Goal: Task Accomplishment & Management: Use online tool/utility

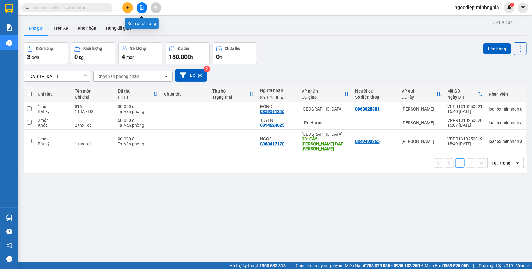
click at [140, 9] on icon "file-add" at bounding box center [141, 7] width 3 height 4
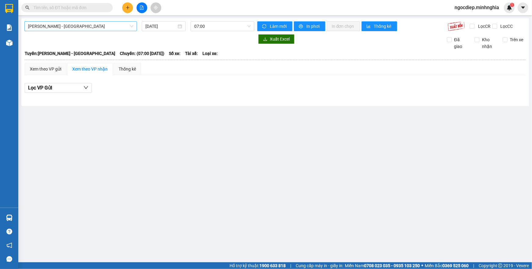
click at [71, 24] on span "[PERSON_NAME] - [GEOGRAPHIC_DATA]" at bounding box center [80, 26] width 105 height 9
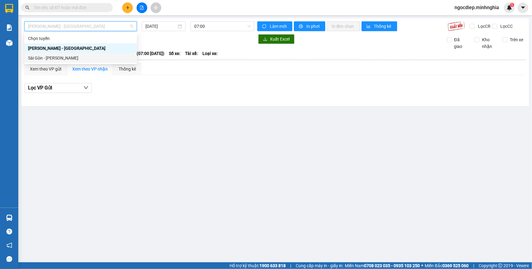
drag, startPoint x: 68, startPoint y: 53, endPoint x: 66, endPoint y: 58, distance: 4.7
click at [66, 58] on div "Sài Gòn - [PERSON_NAME]" at bounding box center [80, 58] width 113 height 10
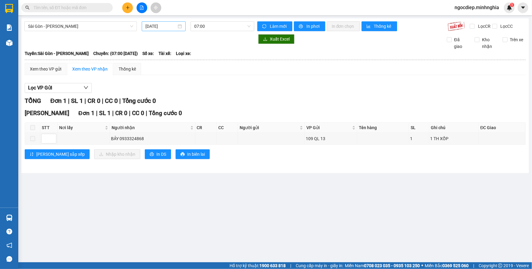
click at [165, 30] on div "[DATE]" at bounding box center [164, 26] width 44 height 10
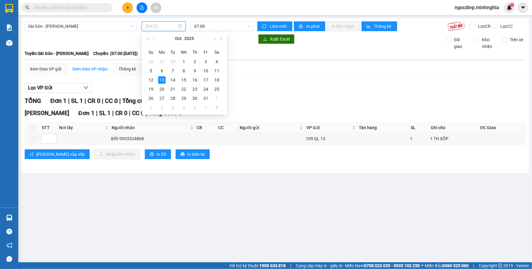
drag, startPoint x: 152, startPoint y: 79, endPoint x: 189, endPoint y: 27, distance: 63.9
click at [153, 76] on td "12" at bounding box center [150, 79] width 11 height 9
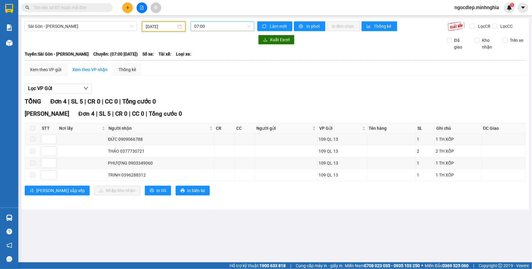
click at [223, 27] on span "07:00" at bounding box center [222, 26] width 56 height 9
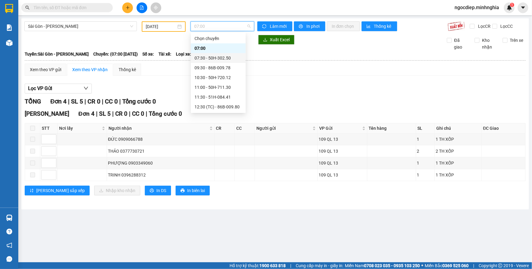
click at [224, 59] on div "07:30 - 50H-302.50" at bounding box center [219, 58] width 48 height 7
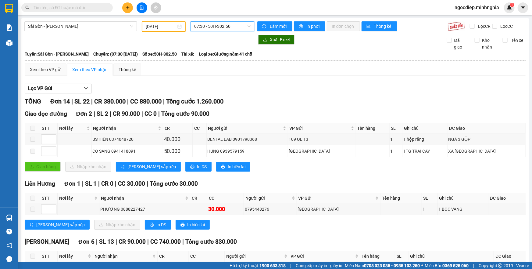
click at [233, 25] on span "07:30 - 50H-302.50" at bounding box center [222, 26] width 56 height 9
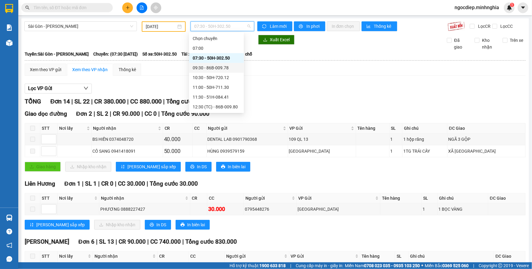
click at [235, 67] on div "09:30 - 86B-009.78" at bounding box center [217, 67] width 48 height 7
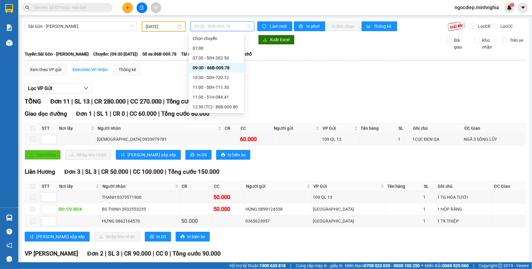
click at [207, 26] on span "09:30 - 86B-009.78" at bounding box center [222, 26] width 56 height 9
click at [233, 77] on div "10:30 - 50H-720.12" at bounding box center [217, 77] width 48 height 7
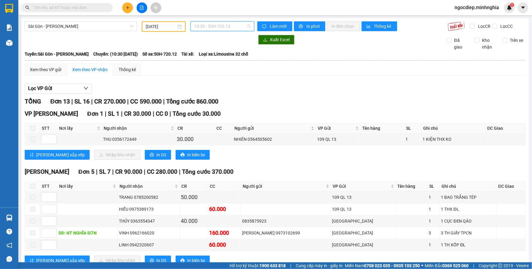
click at [241, 24] on span "10:30 - 50H-720.12" at bounding box center [222, 26] width 56 height 9
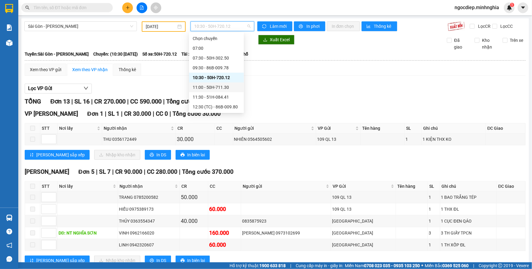
click at [227, 88] on div "11:00 - 50H-711.30" at bounding box center [217, 87] width 48 height 7
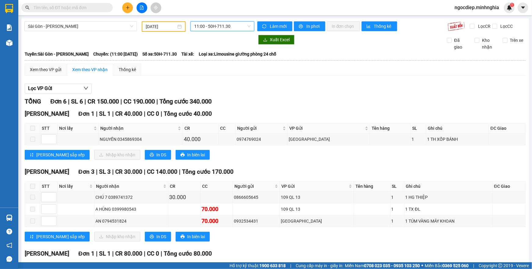
drag, startPoint x: 237, startPoint y: 32, endPoint x: 241, endPoint y: 30, distance: 4.6
click at [241, 30] on div "[GEOGRAPHIC_DATA] - [PERSON_NAME] Rí [DATE] 11:00 11:00 - 50H-711.30 [PERSON_NA…" at bounding box center [275, 194] width 508 height 353
click at [241, 29] on span "11:00 - 50H-711.30" at bounding box center [222, 26] width 56 height 9
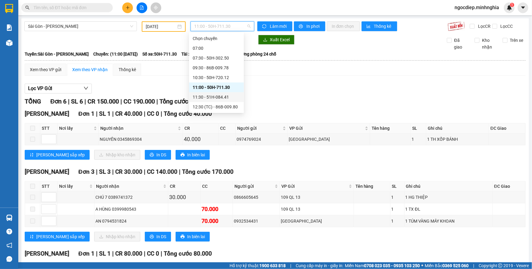
click at [223, 95] on div "11:30 - 51H-084.41" at bounding box center [217, 97] width 48 height 7
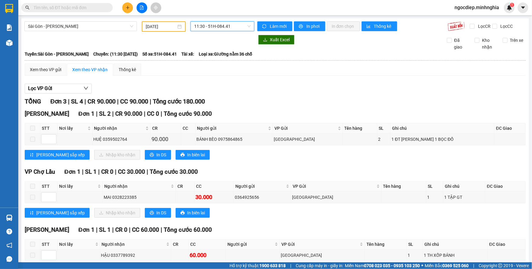
drag, startPoint x: 221, startPoint y: 24, endPoint x: 220, endPoint y: 31, distance: 7.4
click at [222, 24] on span "11:30 - 51H-084.41" at bounding box center [222, 26] width 56 height 9
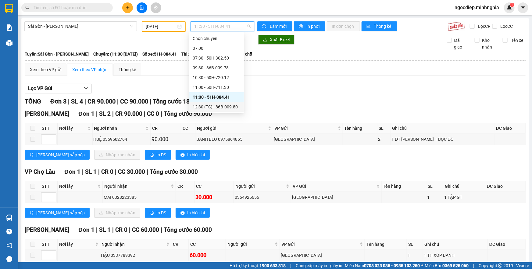
click at [223, 104] on div "12:30 (TC) - 86B-009.80" at bounding box center [217, 106] width 48 height 7
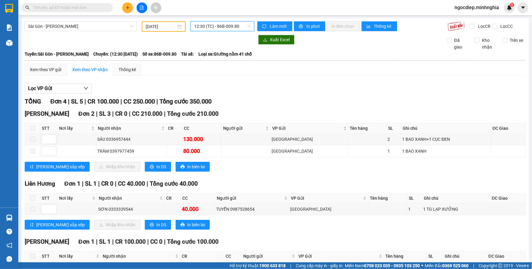
click at [212, 22] on span "12:30 (TC) - 86B-009.80" at bounding box center [222, 26] width 56 height 9
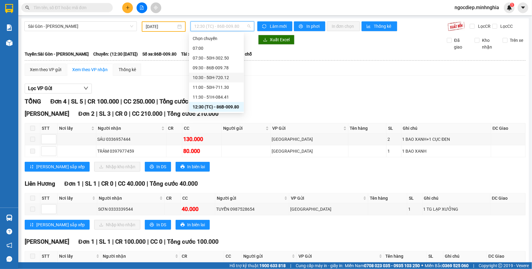
scroll to position [55, 0]
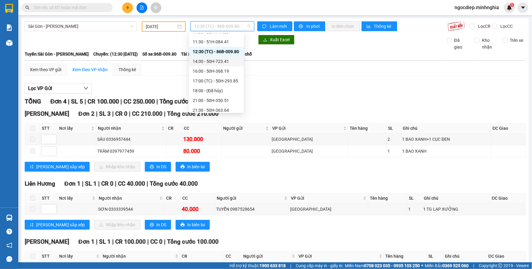
click at [237, 63] on div "14:30 - 50H-723.41" at bounding box center [217, 61] width 48 height 7
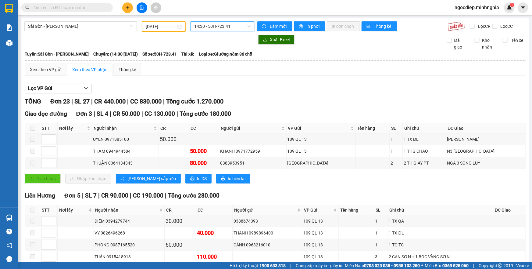
click at [236, 26] on span "14:30 - 50H-723.41" at bounding box center [222, 26] width 56 height 9
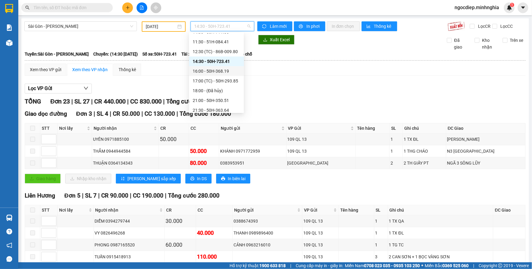
click at [233, 72] on div "16:00 - 50H-368.19" at bounding box center [217, 71] width 48 height 7
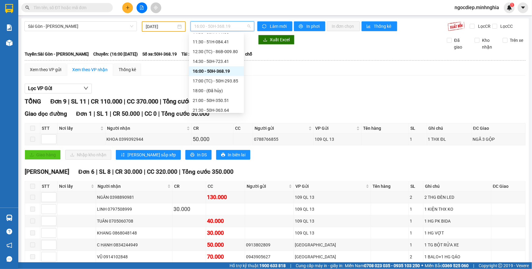
click at [243, 27] on span "16:00 - 50H-368.19" at bounding box center [222, 26] width 56 height 9
click at [234, 83] on div "17:00 (TC) - 50H-293.85" at bounding box center [217, 80] width 48 height 7
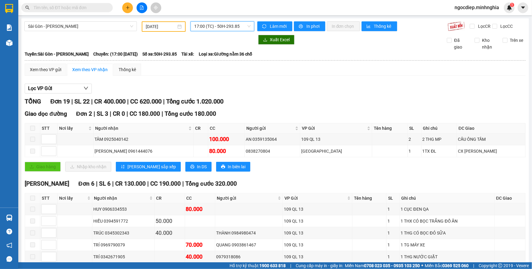
drag, startPoint x: 238, startPoint y: 17, endPoint x: 236, endPoint y: 32, distance: 15.4
click at [238, 17] on main "[GEOGRAPHIC_DATA] - [PERSON_NAME] Rí [DATE] 17:00 17:00 (TC) - 50H-293.85 [PERS…" at bounding box center [266, 131] width 532 height 262
click at [243, 25] on span "17:00 (TC) - 50H-293.85" at bounding box center [222, 26] width 56 height 9
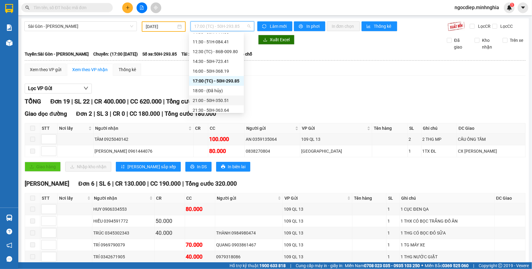
click at [210, 98] on div "21:00 - 50H-350.51" at bounding box center [217, 100] width 48 height 7
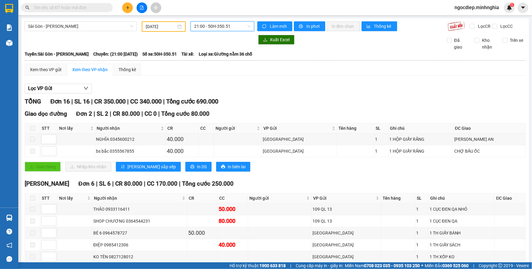
click at [239, 24] on span "21:00 - 50H-350.51" at bounding box center [222, 26] width 56 height 9
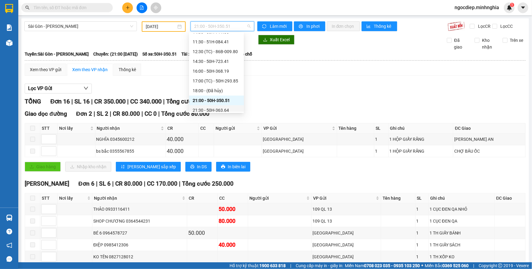
drag, startPoint x: 226, startPoint y: 109, endPoint x: 253, endPoint y: 50, distance: 65.1
click at [226, 108] on div "21:30 - 50H-363.64" at bounding box center [217, 110] width 48 height 7
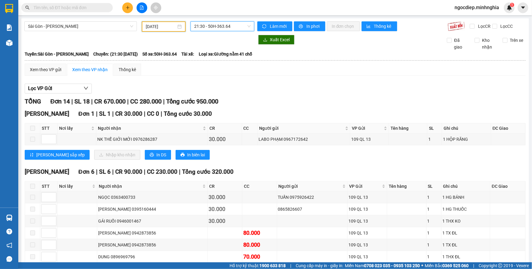
click at [161, 26] on input "[DATE]" at bounding box center [161, 26] width 30 height 7
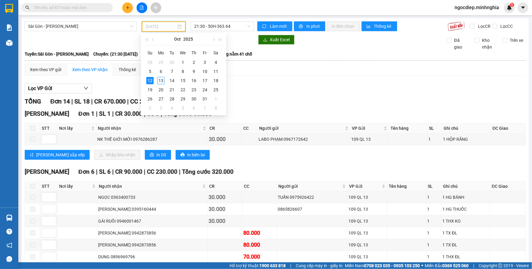
drag, startPoint x: 219, startPoint y: 72, endPoint x: 221, endPoint y: 44, distance: 28.2
click at [219, 72] on div "11" at bounding box center [215, 71] width 7 height 7
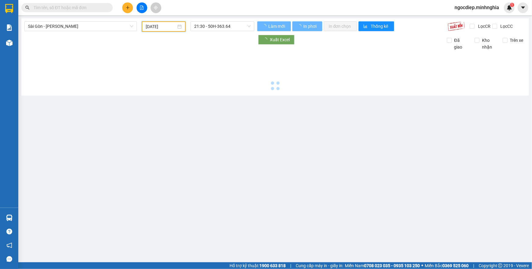
type input "[DATE]"
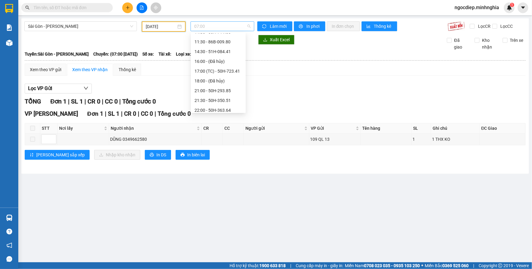
click at [218, 27] on span "07:00" at bounding box center [222, 26] width 56 height 9
click at [216, 52] on div "07:30 - 50H-302.50" at bounding box center [218, 49] width 55 height 10
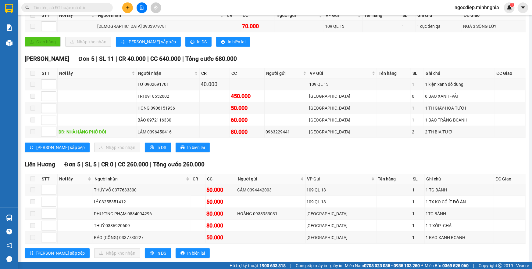
scroll to position [2, 0]
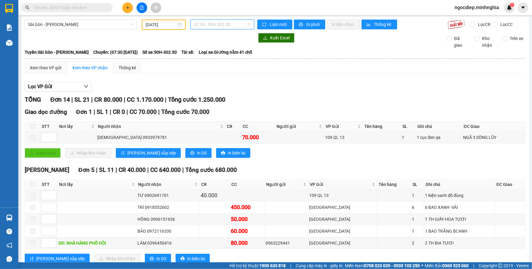
click at [239, 23] on span "07:30 - 50H-302.50" at bounding box center [222, 24] width 56 height 9
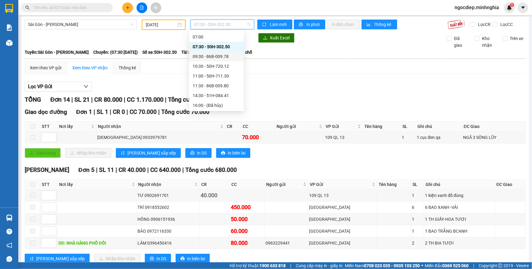
click at [227, 57] on div "09:30 - 86B-009.78" at bounding box center [217, 56] width 48 height 7
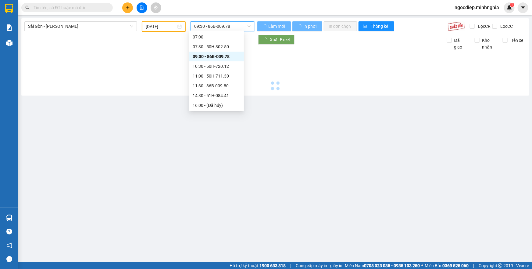
scroll to position [0, 0]
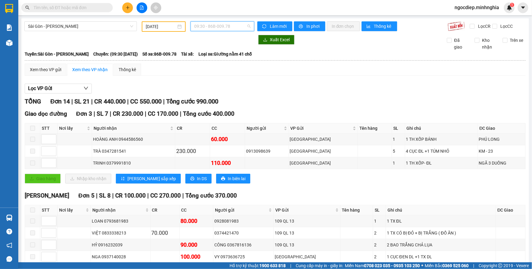
click at [235, 29] on span "09:30 - 86B-009.78" at bounding box center [222, 26] width 56 height 9
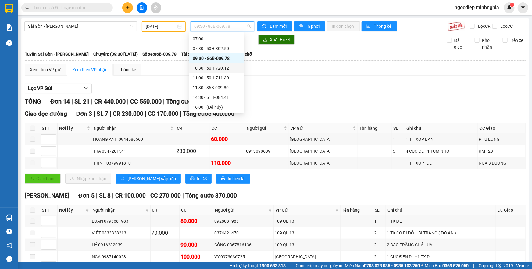
click at [226, 67] on div "10:30 - 50H-720.12" at bounding box center [217, 68] width 48 height 7
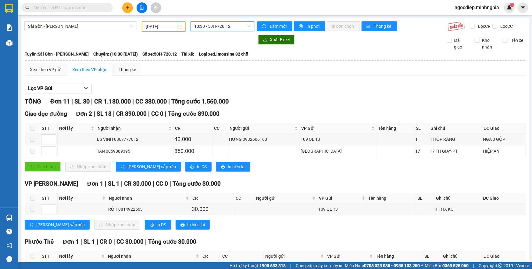
click at [229, 27] on span "10:30 - 50H-720.12" at bounding box center [222, 26] width 56 height 9
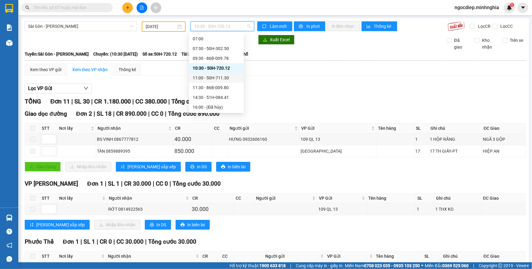
click at [229, 77] on div "11:00 - 50H-711.30" at bounding box center [217, 77] width 48 height 7
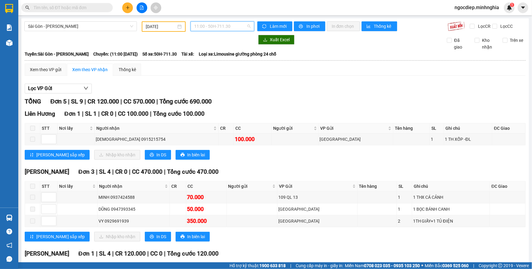
click at [244, 29] on span "11:00 - 50H-711.30" at bounding box center [222, 26] width 56 height 9
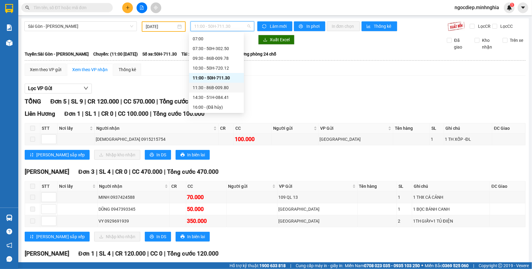
click at [227, 88] on div "11:30 - 86B-009.80" at bounding box center [217, 87] width 48 height 7
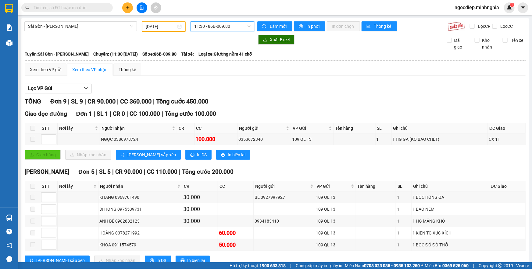
click at [223, 27] on span "11:30 - 86B-009.80" at bounding box center [222, 26] width 56 height 9
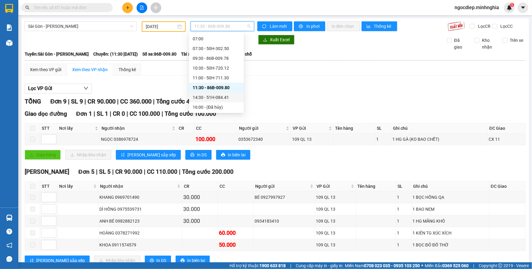
click at [226, 92] on div "14:30 - 51H-084.41" at bounding box center [216, 97] width 55 height 10
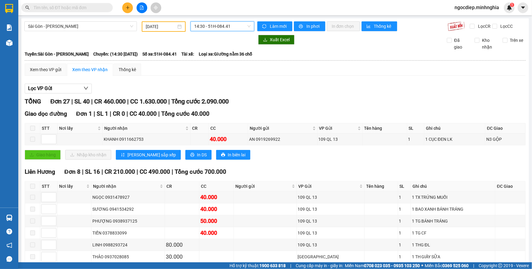
click at [220, 25] on span "14:30 - 51H-084.41" at bounding box center [222, 26] width 56 height 9
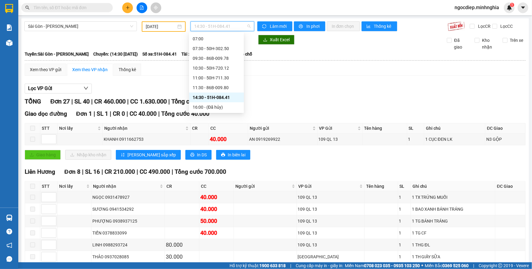
scroll to position [58, 0]
click at [226, 70] on div "17:00 (TC) - 50H-723.41" at bounding box center [217, 68] width 48 height 7
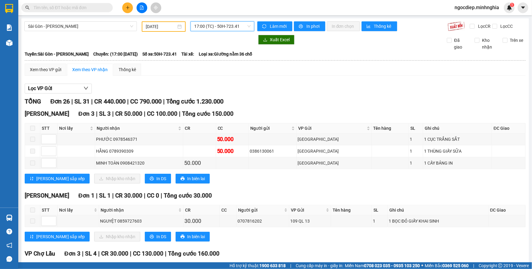
click at [228, 30] on span "17:00 (TC) - 50H-723.41" at bounding box center [222, 26] width 56 height 9
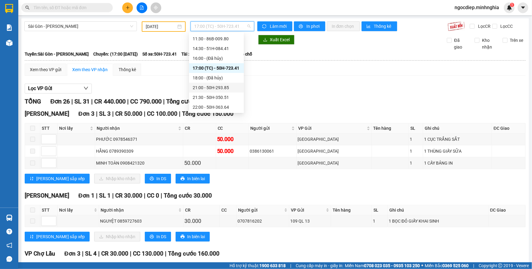
click at [216, 86] on div "21:00 - 50H-293.85" at bounding box center [217, 87] width 48 height 7
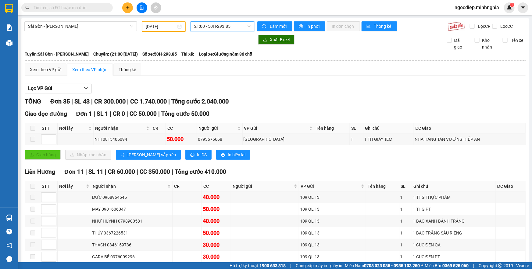
click at [221, 24] on span "21:00 - 50H-293.85" at bounding box center [222, 26] width 56 height 9
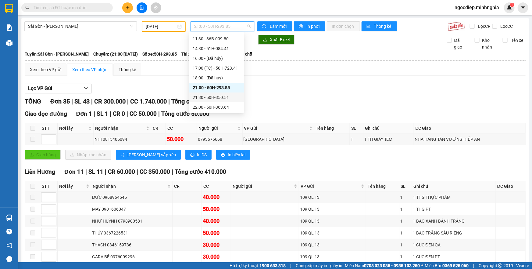
click at [229, 96] on div "21:30 - 50H-350.51" at bounding box center [217, 97] width 48 height 7
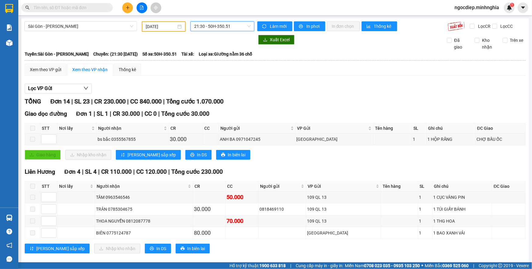
click at [227, 27] on span "21:30 - 50H-350.51" at bounding box center [222, 26] width 56 height 9
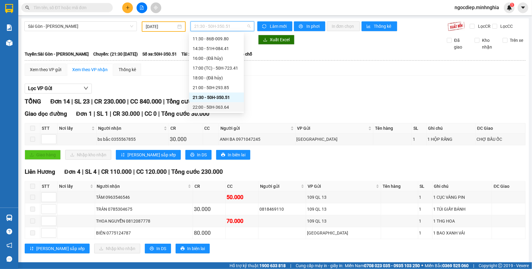
click at [220, 105] on div "22:00 - 50H-363.64" at bounding box center [217, 107] width 48 height 7
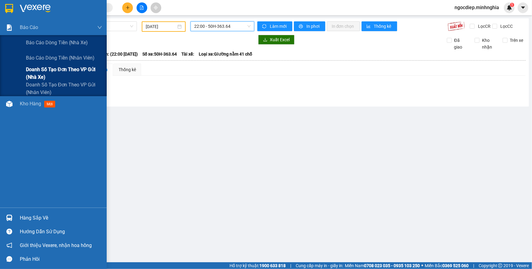
click at [43, 75] on span "Doanh số tạo đơn theo VP gửi (nhà xe)" at bounding box center [64, 73] width 76 height 15
